Goal: Information Seeking & Learning: Learn about a topic

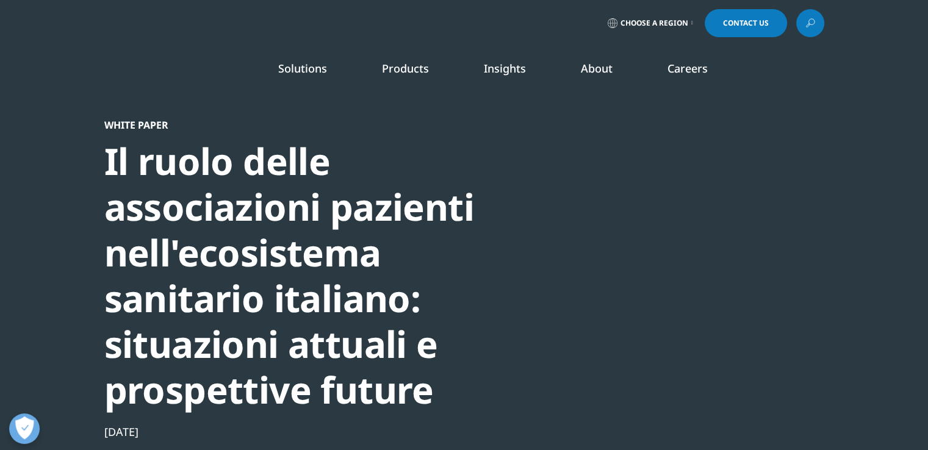
scroll to position [308, 720]
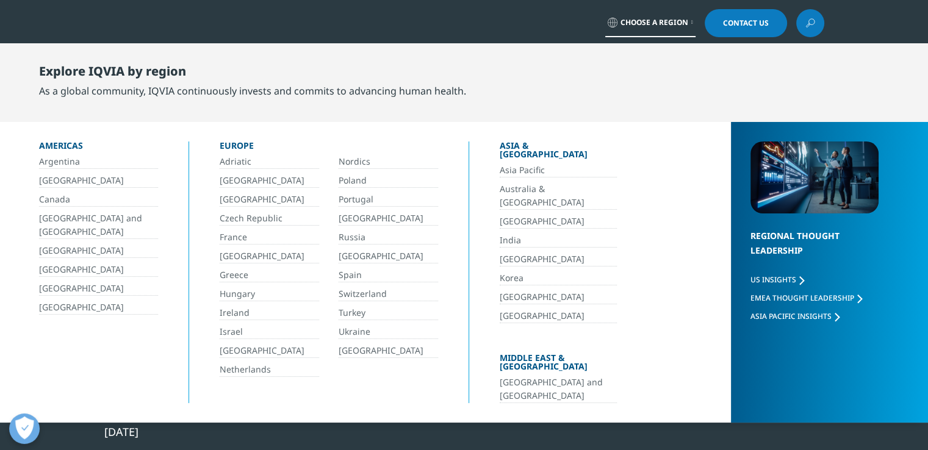
click at [679, 15] on link "Choose a Region" at bounding box center [650, 23] width 90 height 28
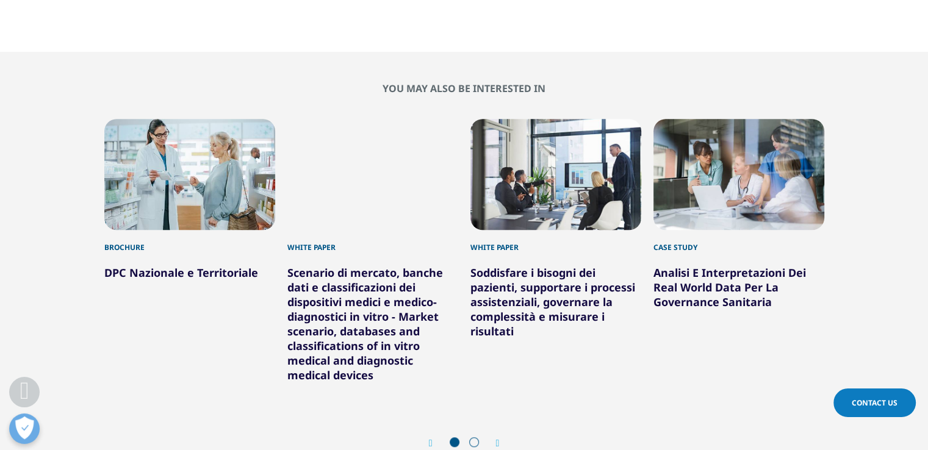
scroll to position [1006, 0]
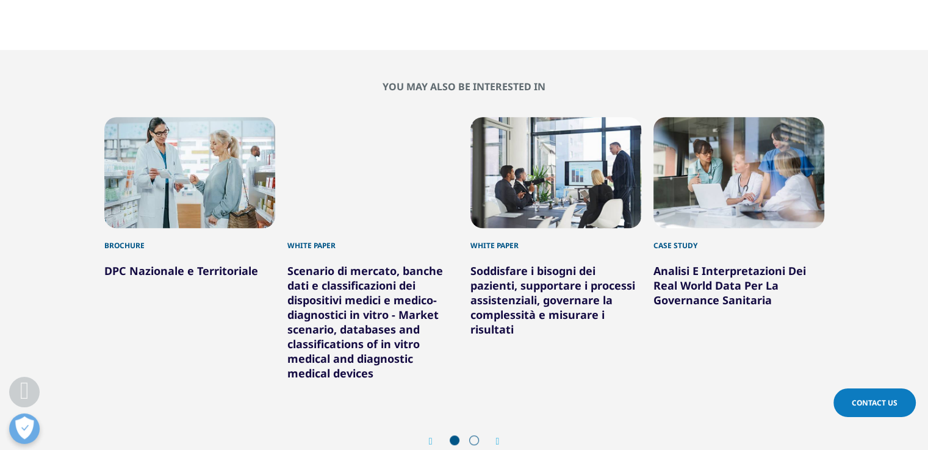
click at [234, 264] on link "DPC Nazionale e Territoriale" at bounding box center [181, 271] width 154 height 15
click at [224, 264] on link "DPC Nazionale e Territoriale" at bounding box center [181, 271] width 154 height 15
